Goal: Information Seeking & Learning: Learn about a topic

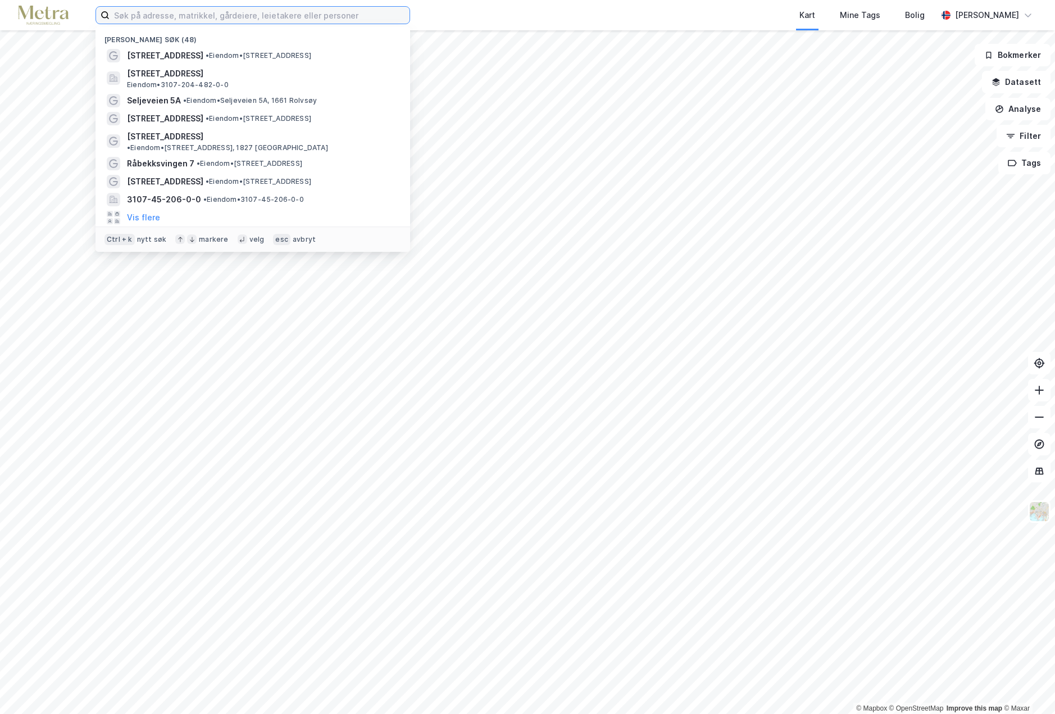
click at [176, 8] on input at bounding box center [260, 15] width 300 height 17
click at [175, 12] on input at bounding box center [260, 15] width 300 height 17
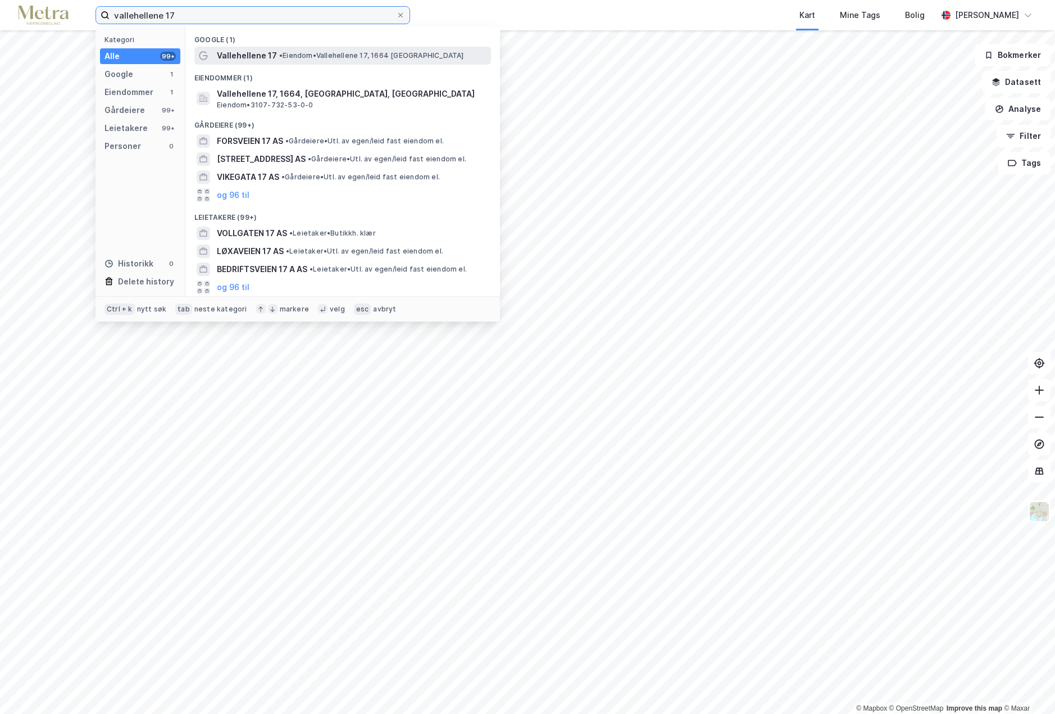
type input "vallehellene 17"
click at [252, 61] on span "Vallehellene 17" at bounding box center [247, 55] width 60 height 13
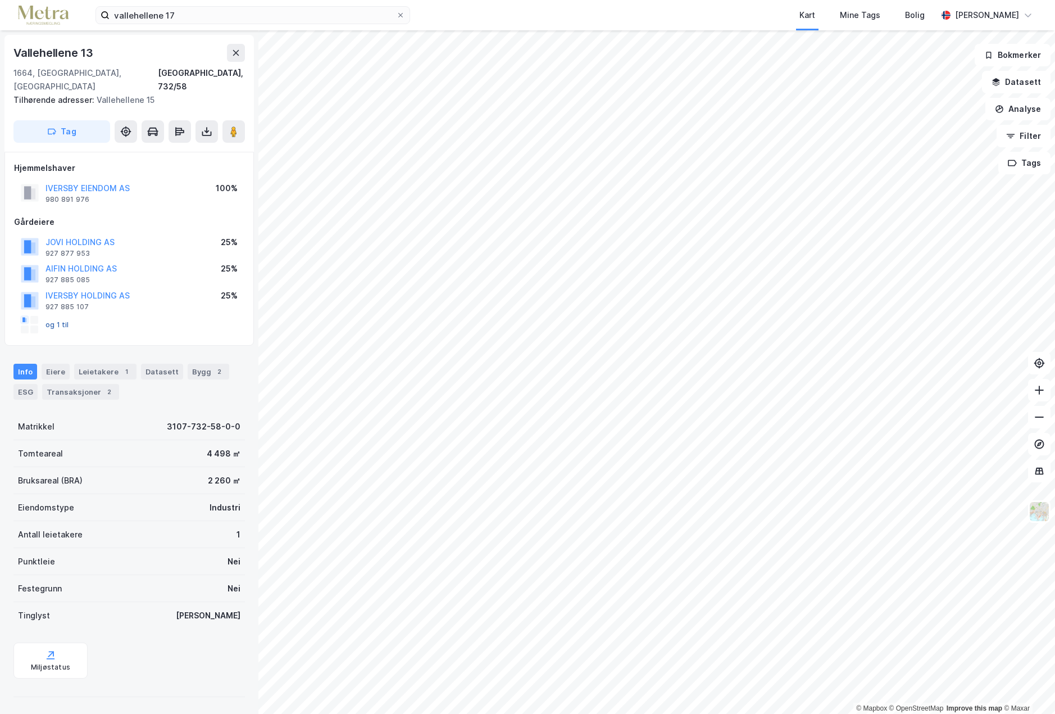
click at [0, 0] on button "og 1 til" at bounding box center [0, 0] width 0 height 0
